Goal: Find specific page/section: Find specific page/section

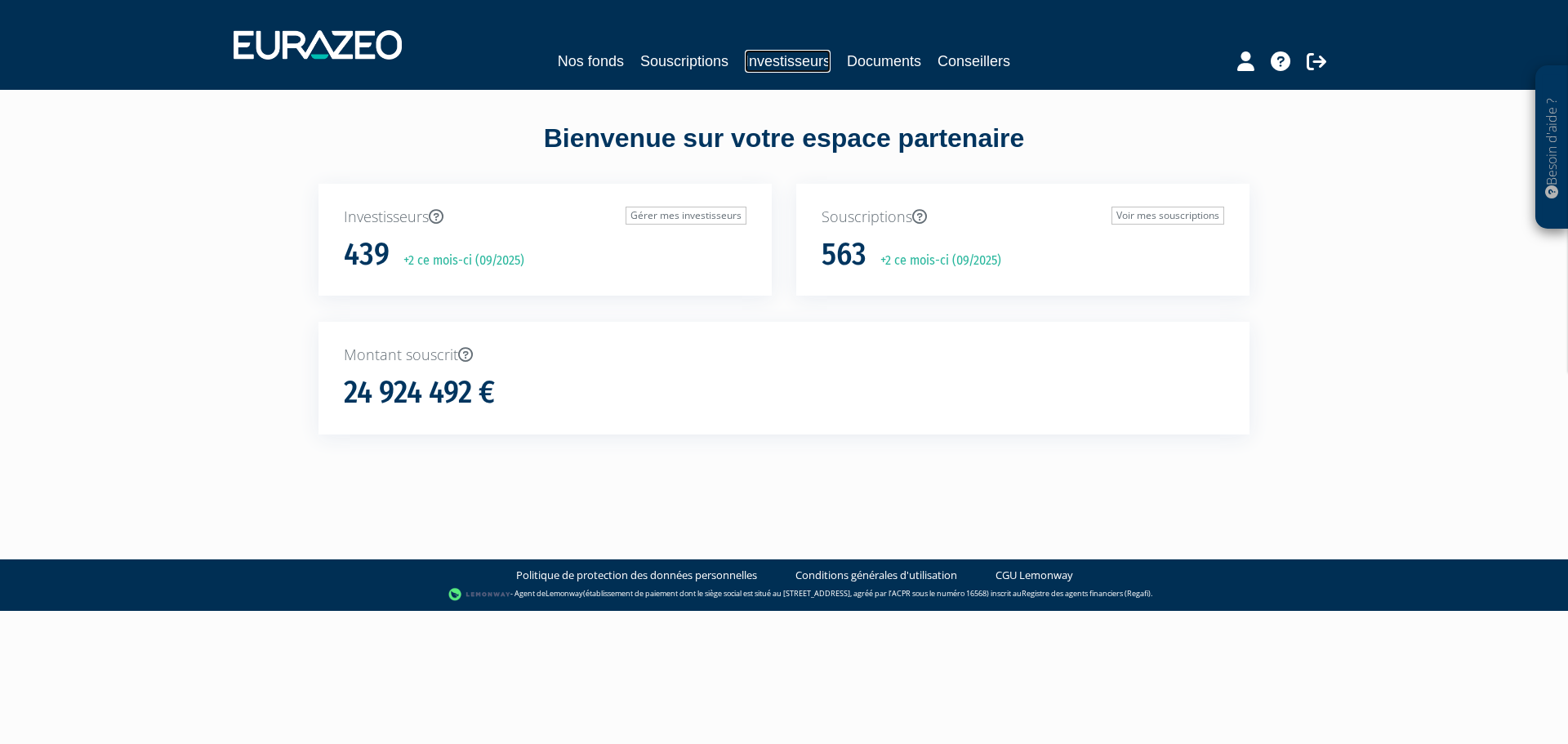
click at [771, 55] on link "Investisseurs" at bounding box center [787, 62] width 85 height 23
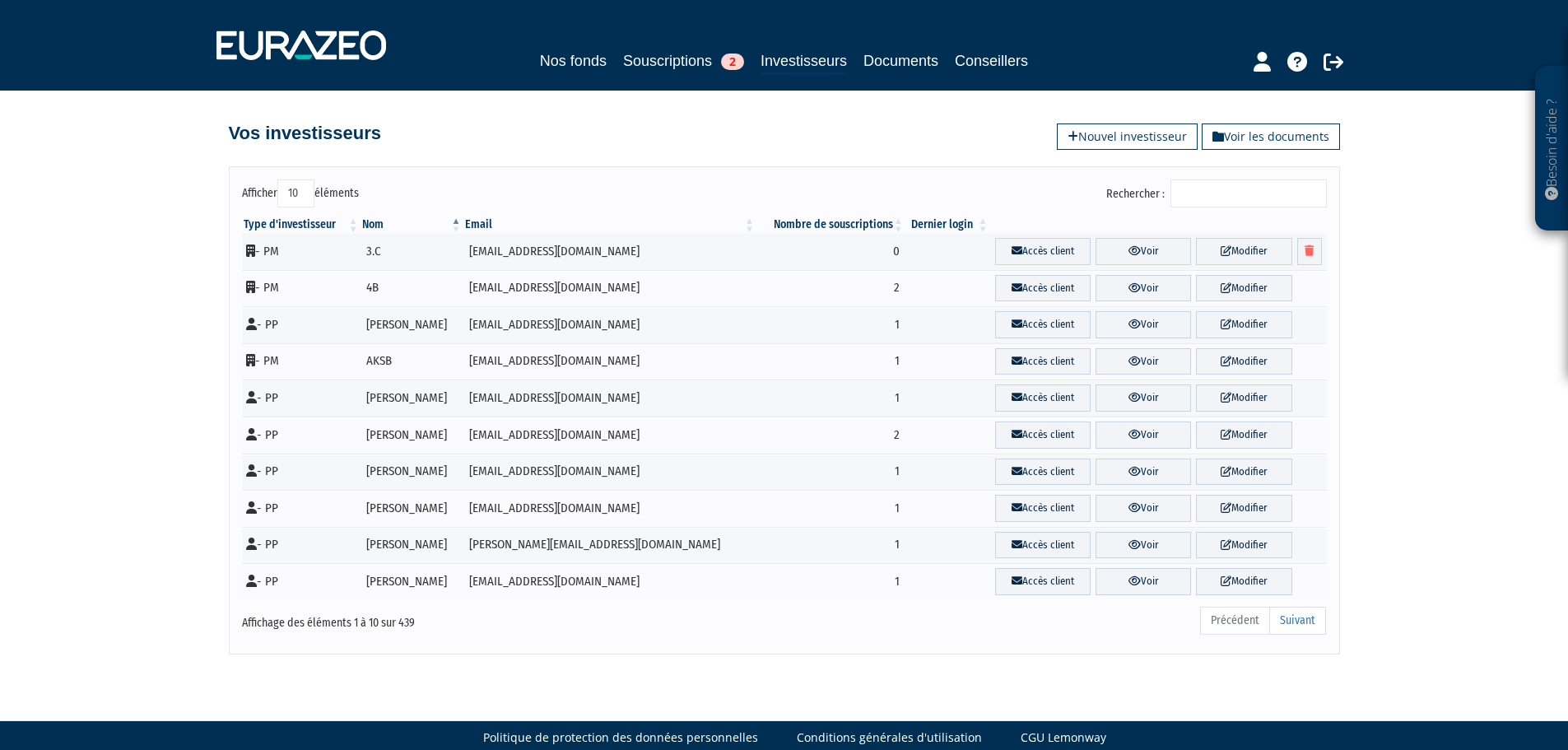
click at [1203, 190] on input "Rechercher :" at bounding box center [1249, 194] width 156 height 28
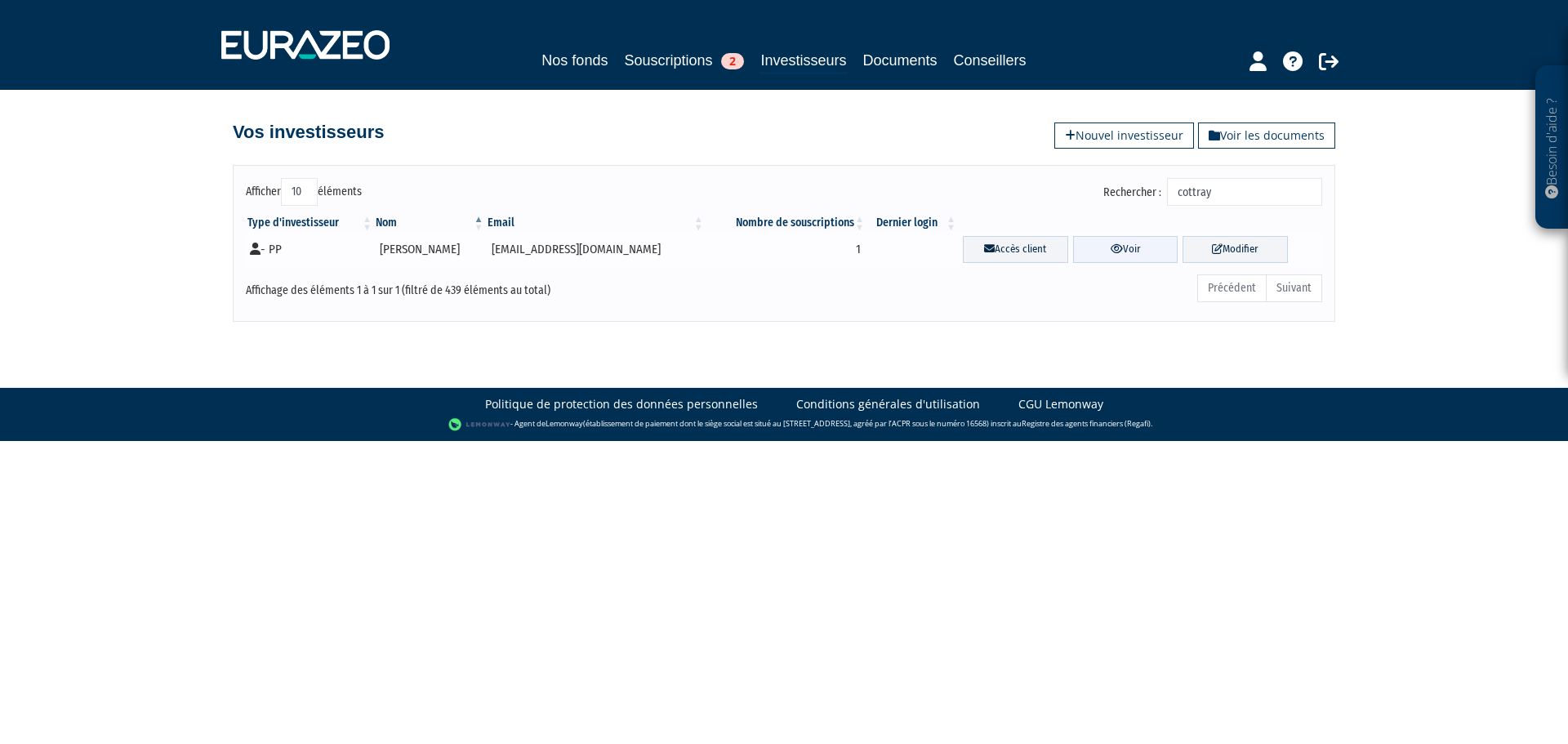
type input "cottray"
click at [1111, 243] on icon at bounding box center [1116, 248] width 12 height 11
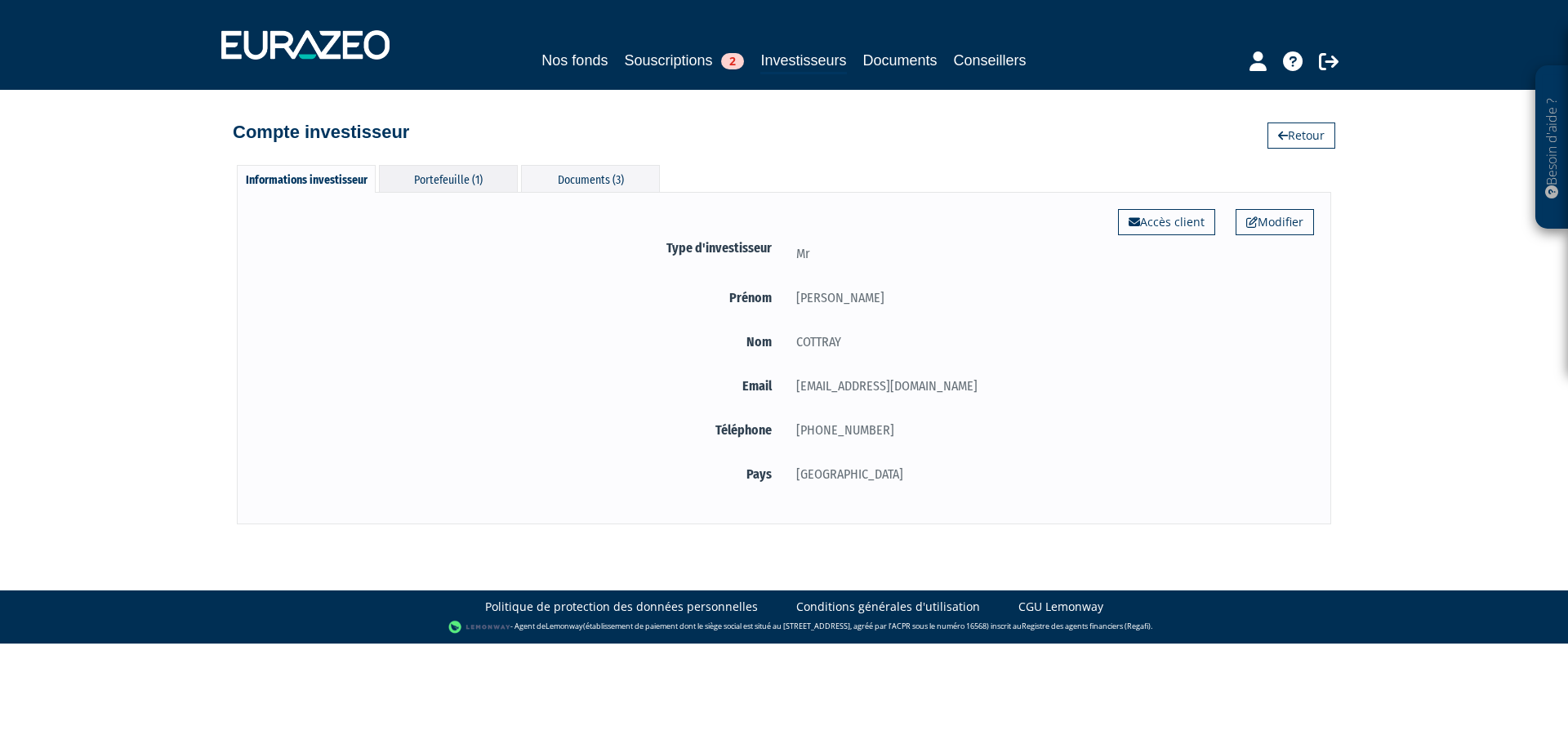
click at [460, 183] on div "Portefeuille (1)" at bounding box center [448, 178] width 139 height 27
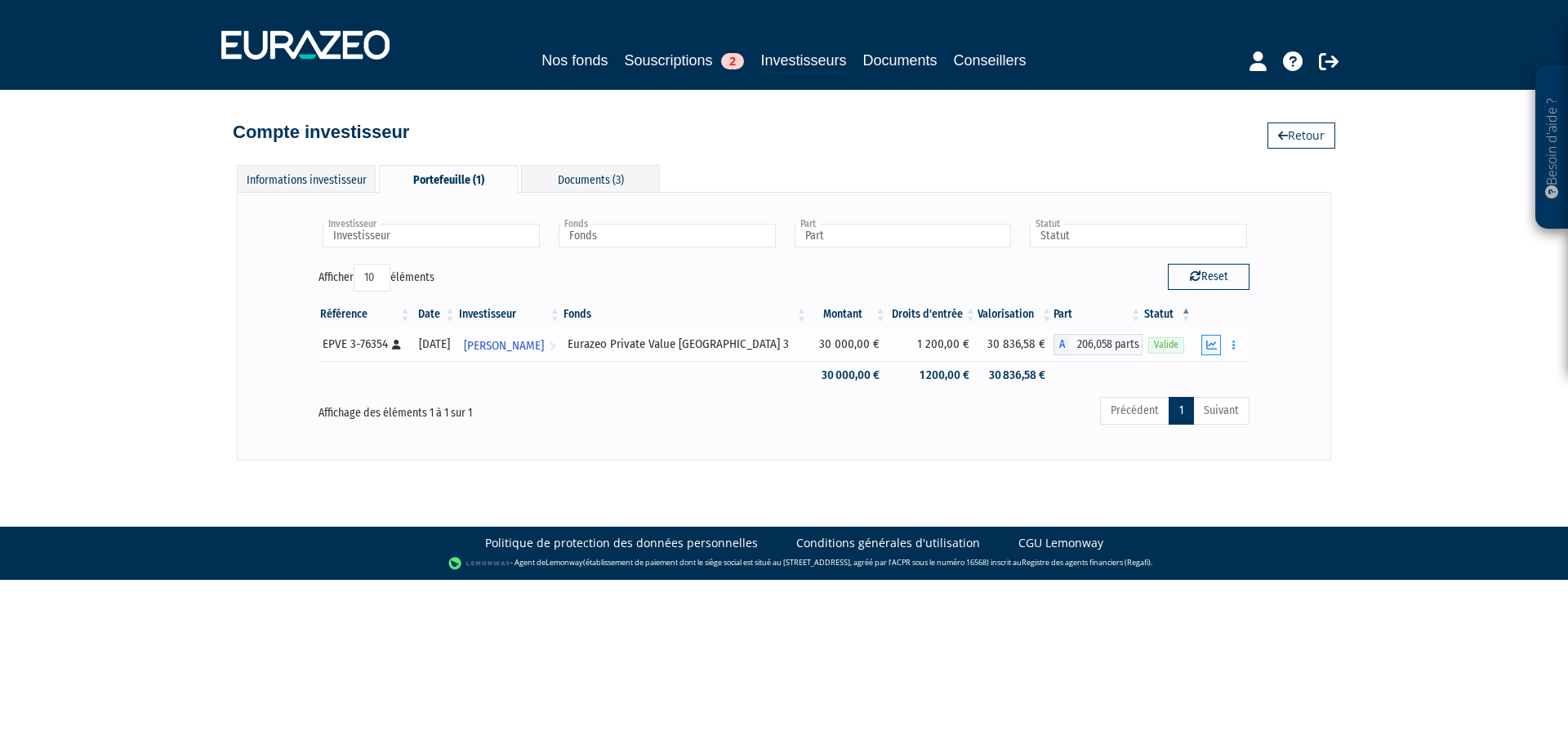
click at [1211, 340] on icon "button" at bounding box center [1212, 345] width 11 height 11
